Goal: Find contact information: Obtain details needed to contact an individual or organization

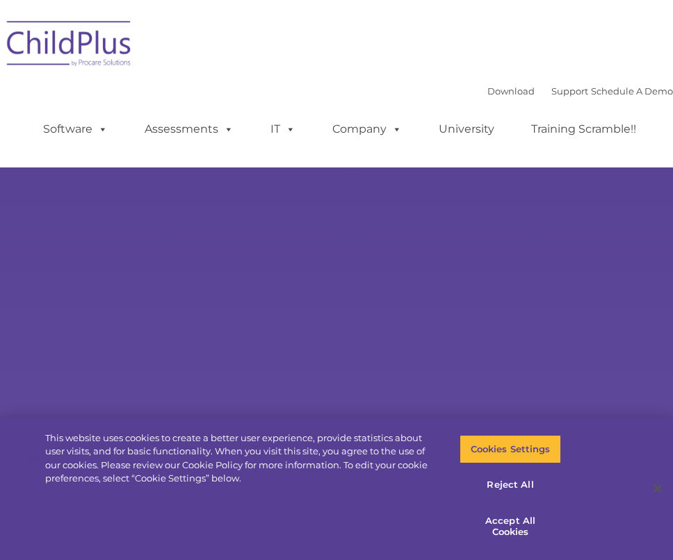
type input ""
select select "MEDIUM"
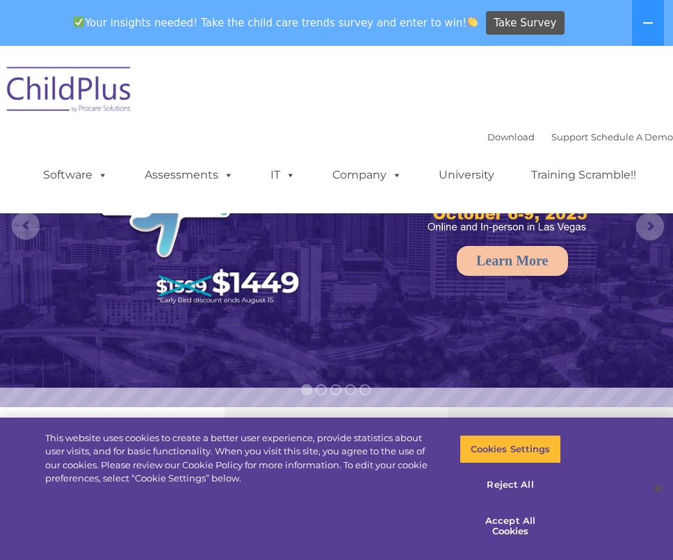
select select "MEDIUM"
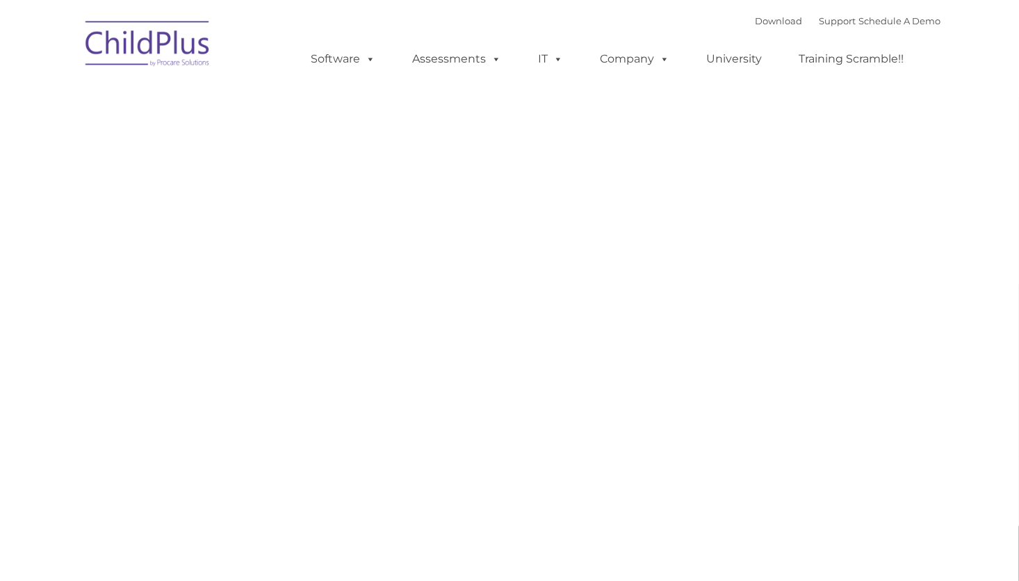
type input ""
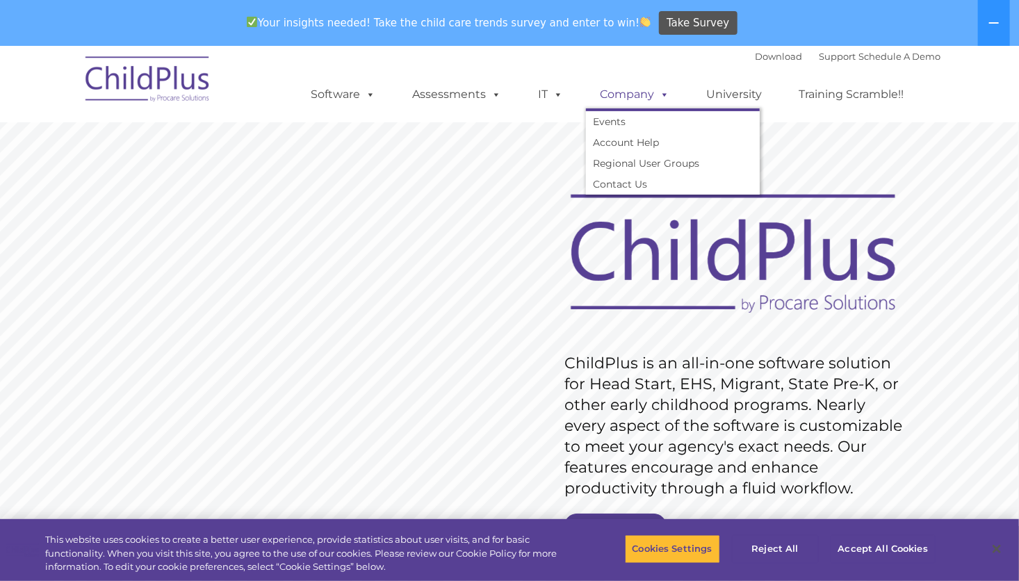
click at [658, 97] on span at bounding box center [661, 94] width 15 height 13
click at [660, 99] on span at bounding box center [661, 94] width 15 height 13
click at [501, 166] on rs-slide "Request Pricing ChildPlus is an all-in-one software solution for Head Start, EH…" at bounding box center [508, 407] width 1019 height 625
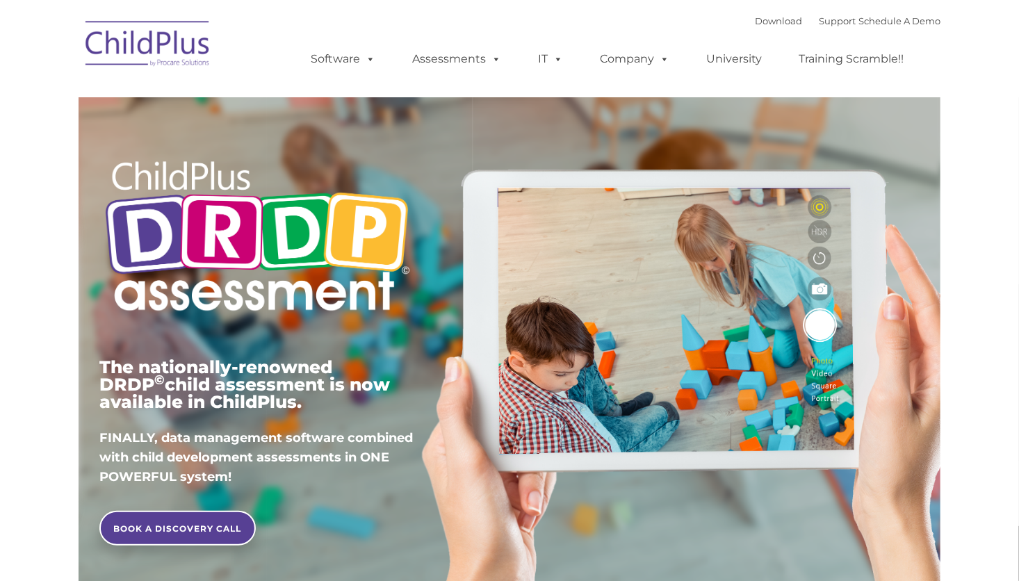
type input ""
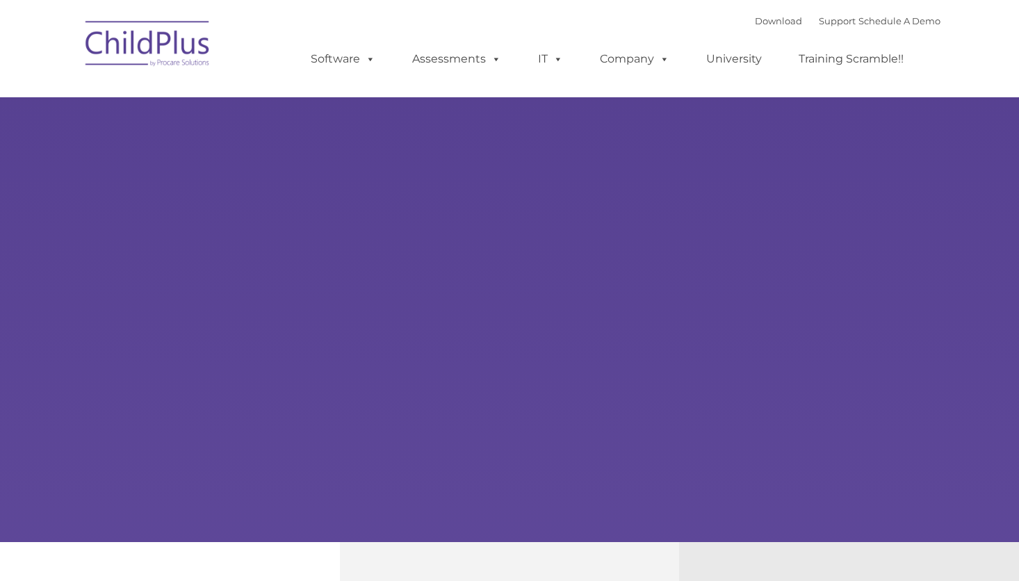
type input ""
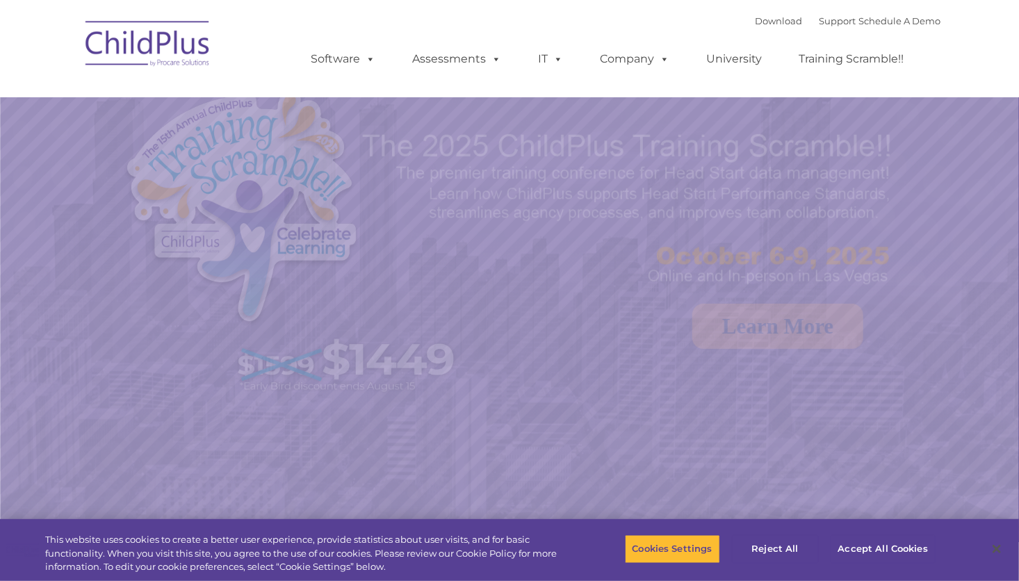
select select "MEDIUM"
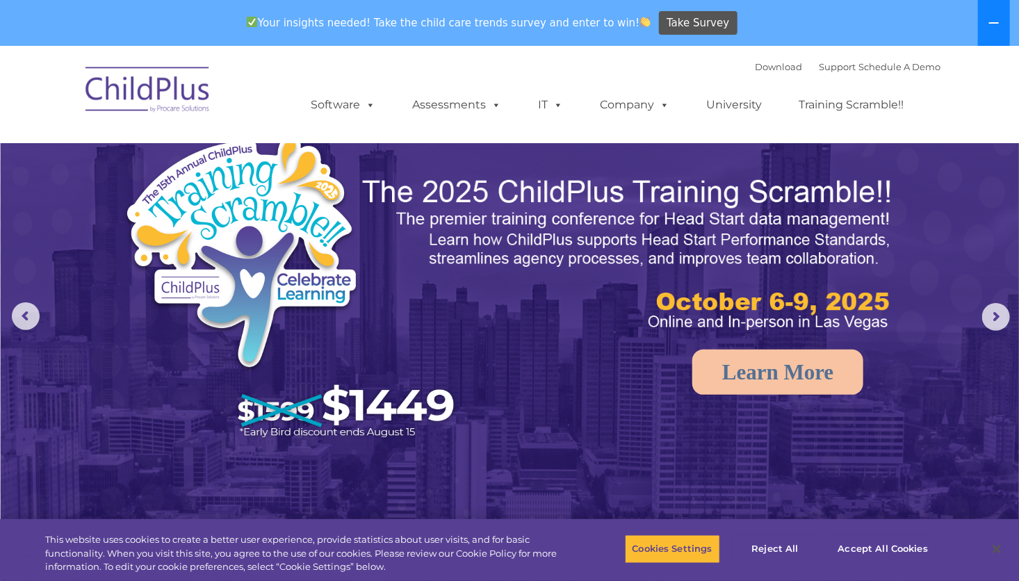
click at [994, 18] on icon at bounding box center [993, 22] width 11 height 11
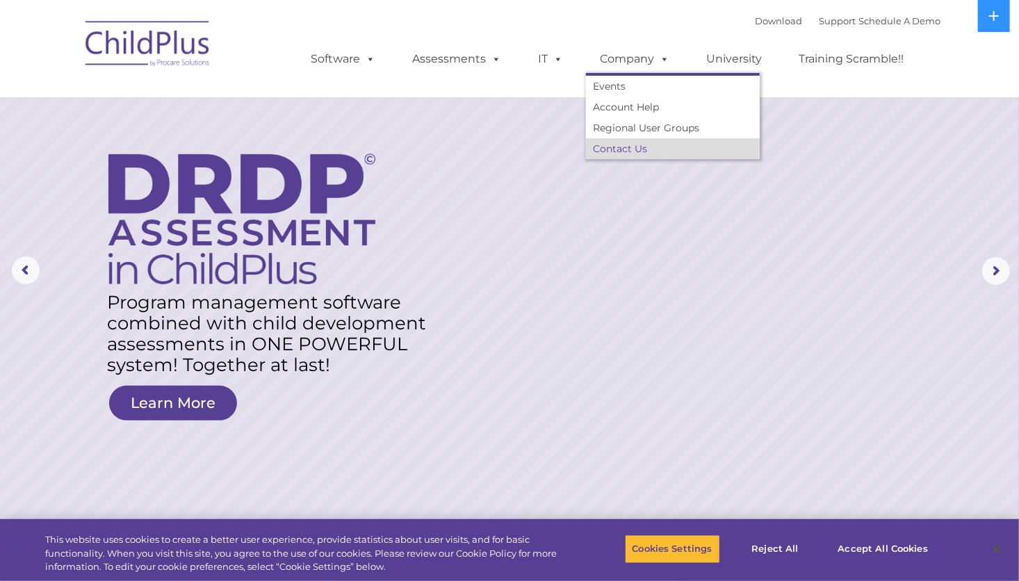
click at [619, 149] on link "Contact Us" at bounding box center [673, 148] width 174 height 21
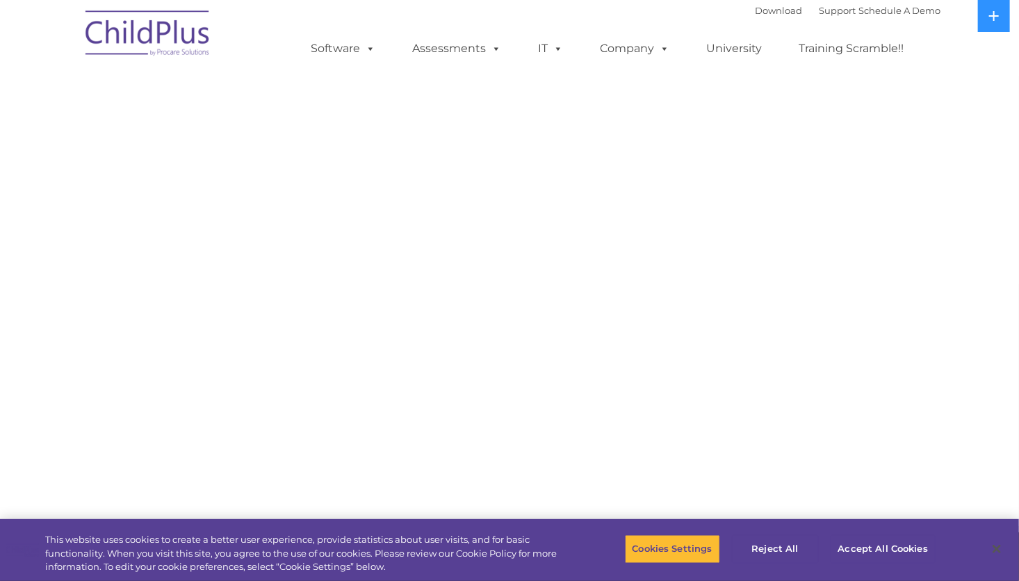
select select "MEDIUM"
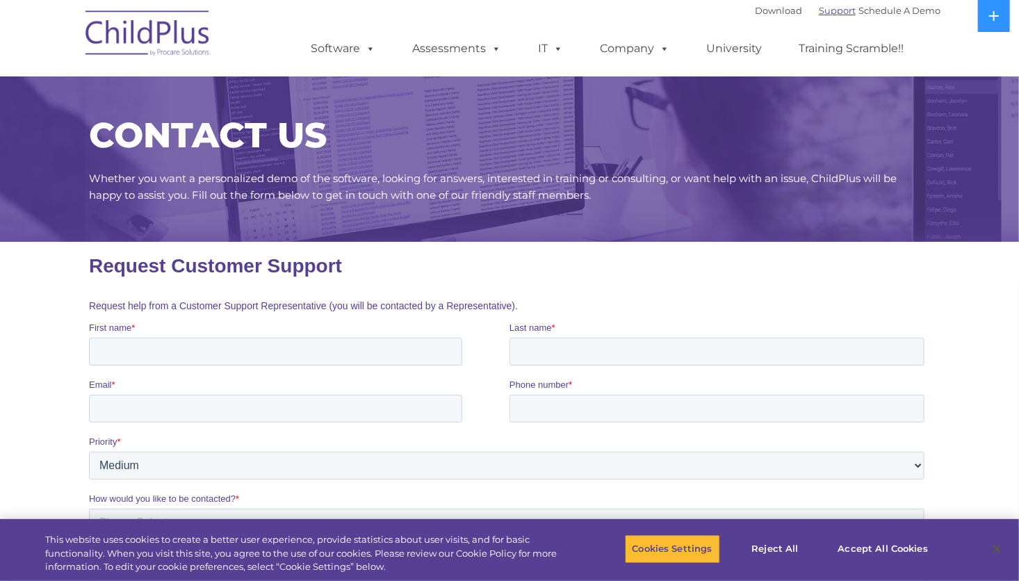
click at [819, 9] on link "Support" at bounding box center [837, 10] width 37 height 11
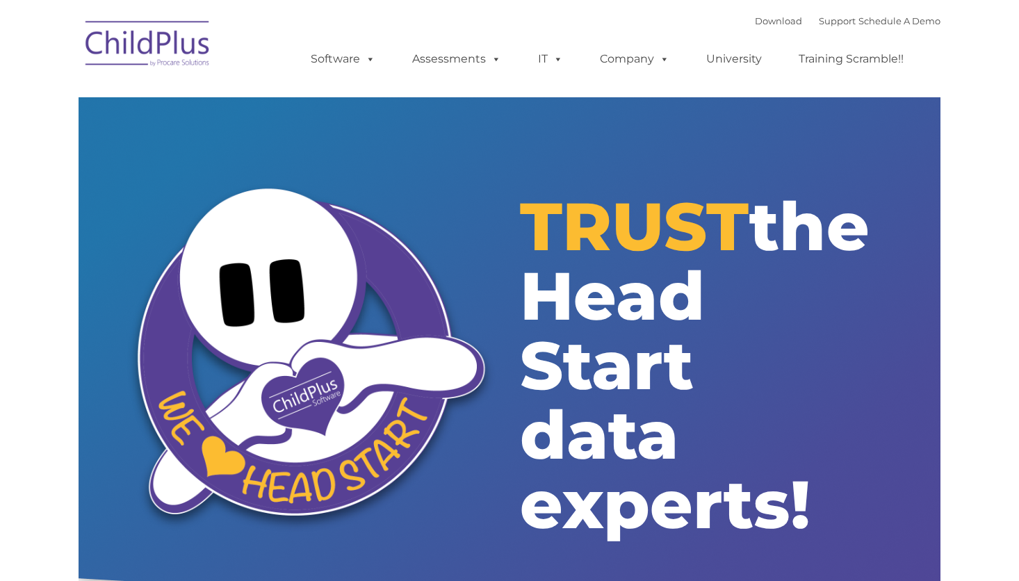
type input ""
